Goal: Complete application form

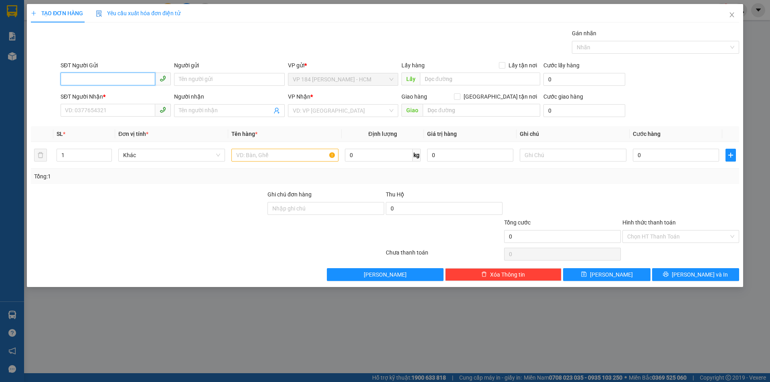
click at [125, 76] on input "SĐT Người Gửi" at bounding box center [108, 79] width 95 height 13
click at [127, 81] on input "0364216345" at bounding box center [108, 79] width 95 height 13
type input "0364216345"
click at [228, 81] on input "Người gửi" at bounding box center [229, 79] width 110 height 13
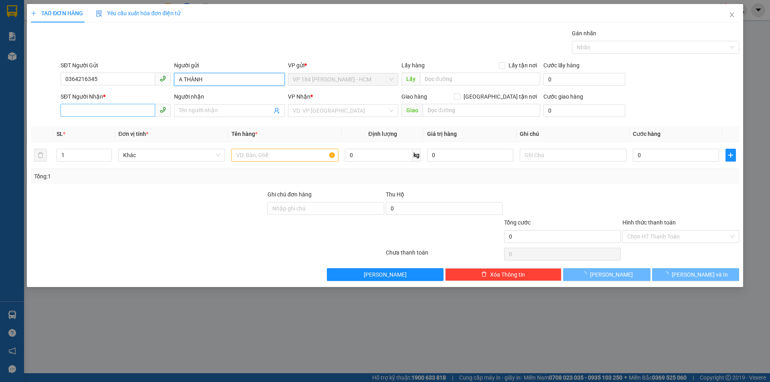
type input "A THÀNH"
click at [117, 109] on input "SĐT Người Nhận *" at bounding box center [108, 110] width 95 height 13
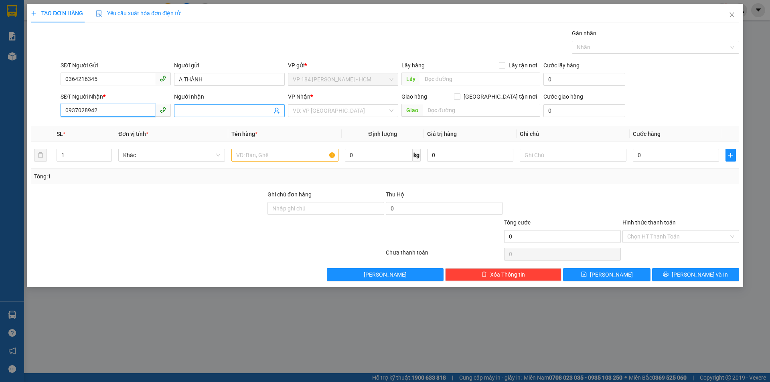
type input "0937028942"
click at [199, 113] on input "Người nhận" at bounding box center [225, 110] width 93 height 9
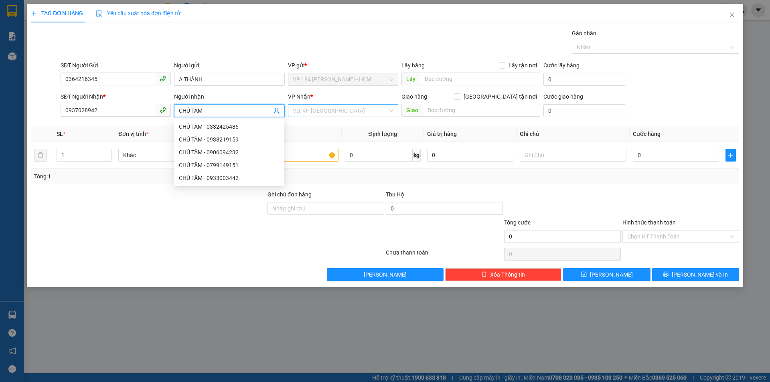
type input "CHÚ TÂM"
click at [324, 106] on input "search" at bounding box center [340, 111] width 95 height 12
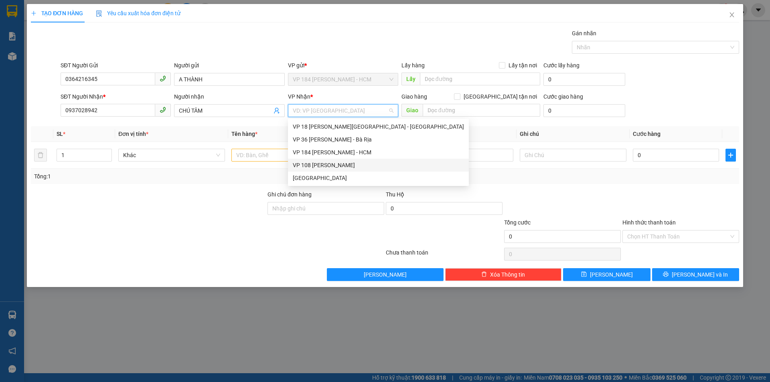
drag, startPoint x: 321, startPoint y: 167, endPoint x: 380, endPoint y: 144, distance: 63.3
click at [320, 167] on div "VP 108 [PERSON_NAME]" at bounding box center [378, 165] width 171 height 9
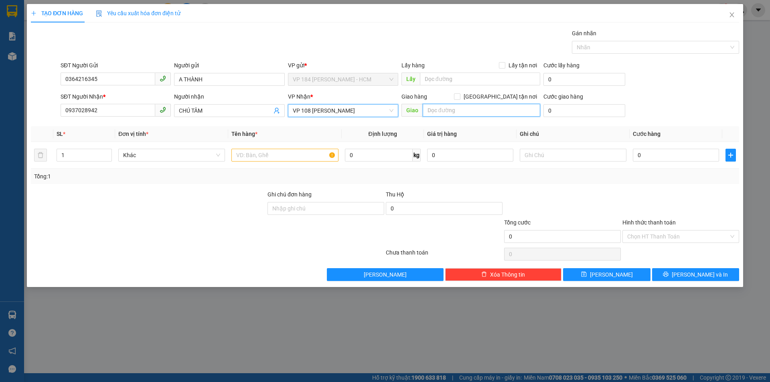
click at [438, 108] on input "text" at bounding box center [481, 110] width 117 height 13
type input "V"
type input "NT LAM SƠN"
click at [283, 160] on input "text" at bounding box center [284, 155] width 107 height 13
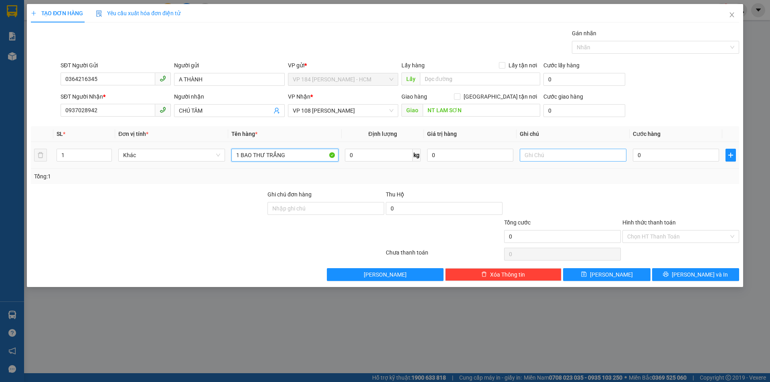
type input "1 BAO THƯ TRẮNG"
click at [577, 159] on input "text" at bounding box center [573, 155] width 107 height 13
type input "GỌI TRƯỚC 20P"
click at [691, 154] on input "0" at bounding box center [676, 155] width 86 height 13
type input "2"
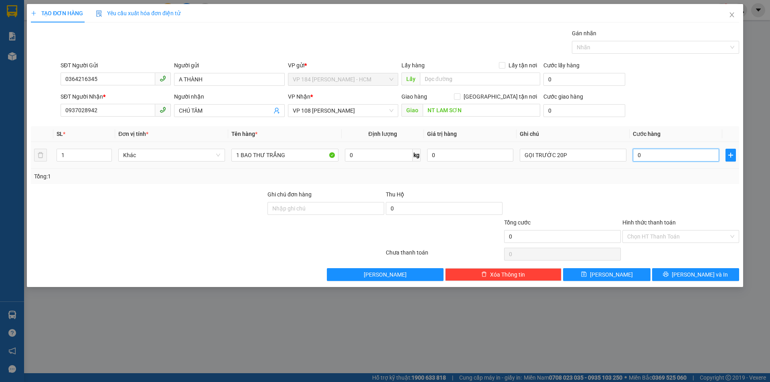
type input "2"
type input "20"
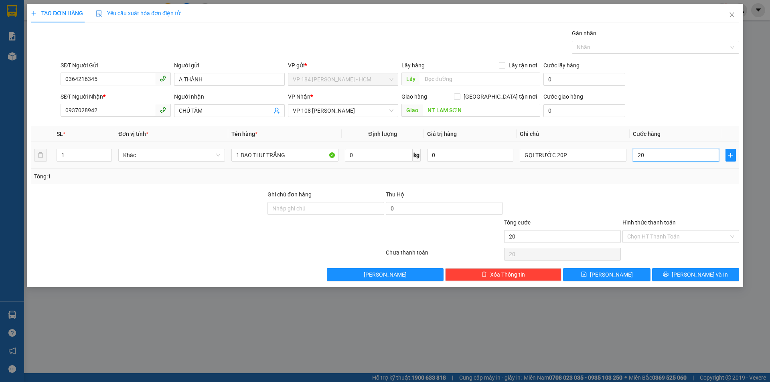
type input "200"
type input "2.000"
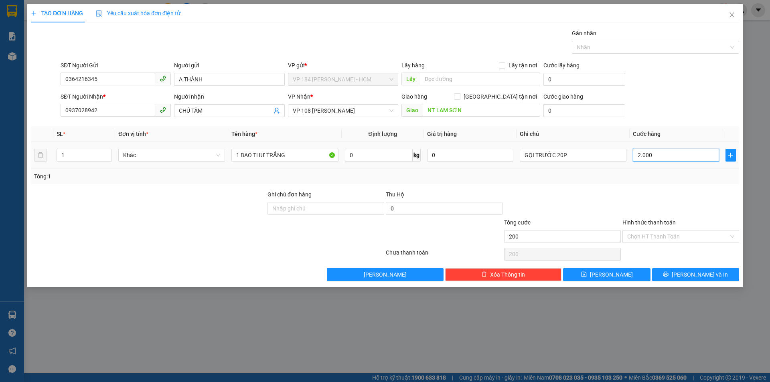
type input "2.000"
type input "20.000"
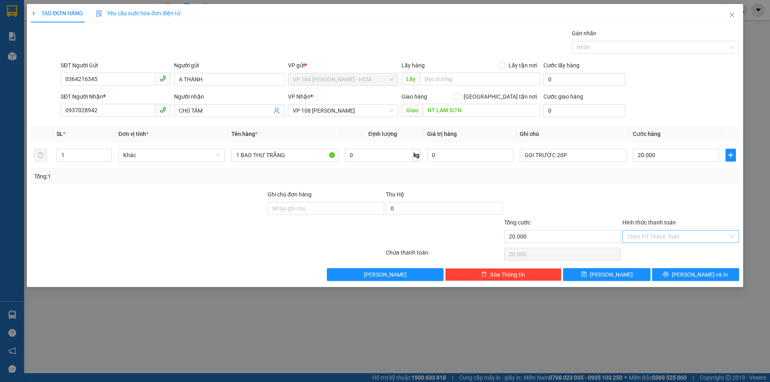
click at [698, 240] on input "Hình thức thanh toán" at bounding box center [677, 236] width 101 height 12
click at [690, 250] on div "Tại văn phòng" at bounding box center [680, 252] width 107 height 9
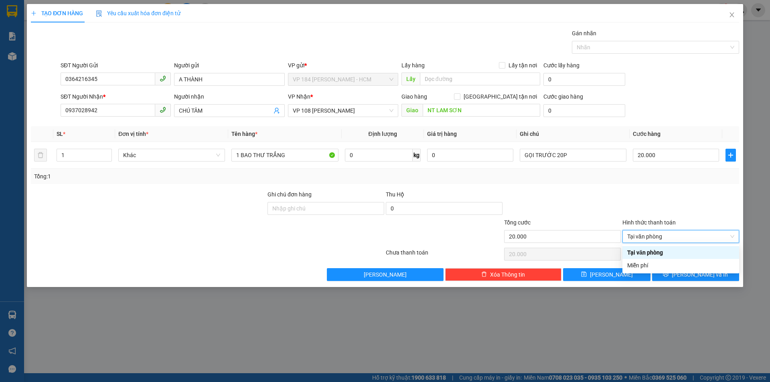
type input "0"
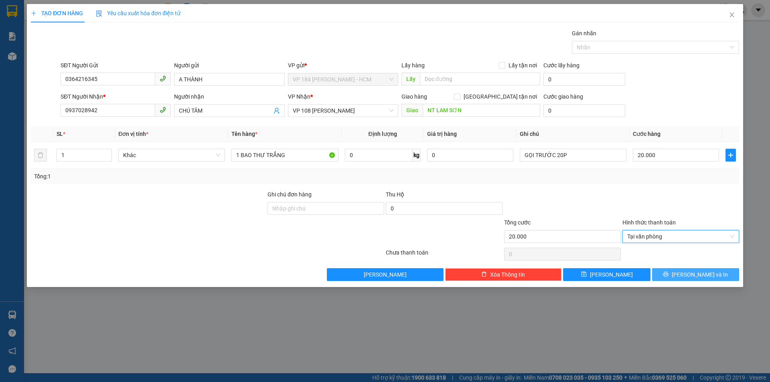
click at [683, 280] on button "[PERSON_NAME] và In" at bounding box center [695, 274] width 87 height 13
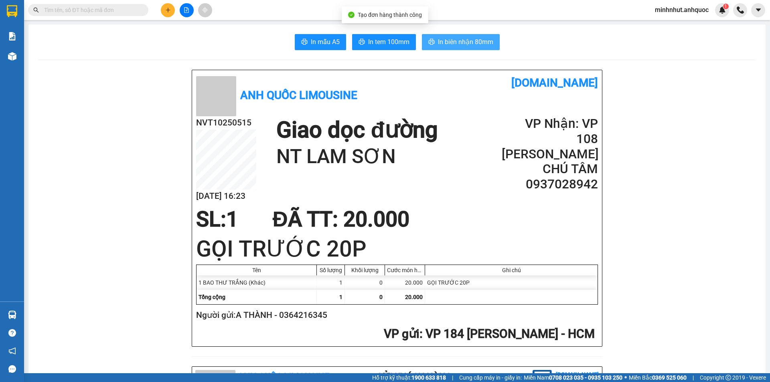
click at [430, 38] on button "In biên nhận 80mm" at bounding box center [461, 42] width 78 height 16
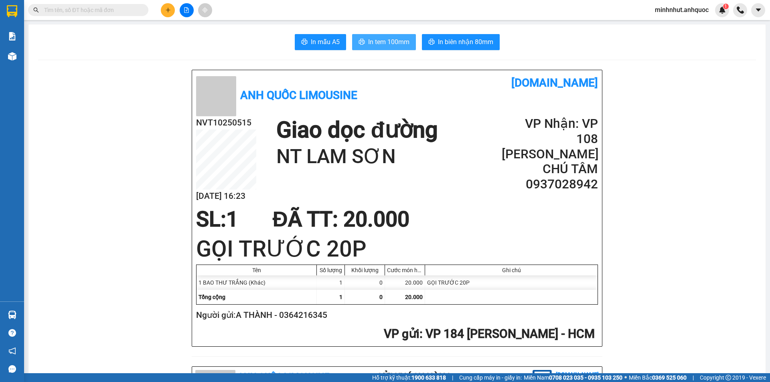
click at [368, 43] on span "In tem 100mm" at bounding box center [388, 42] width 41 height 10
